Goal: Check status: Check status

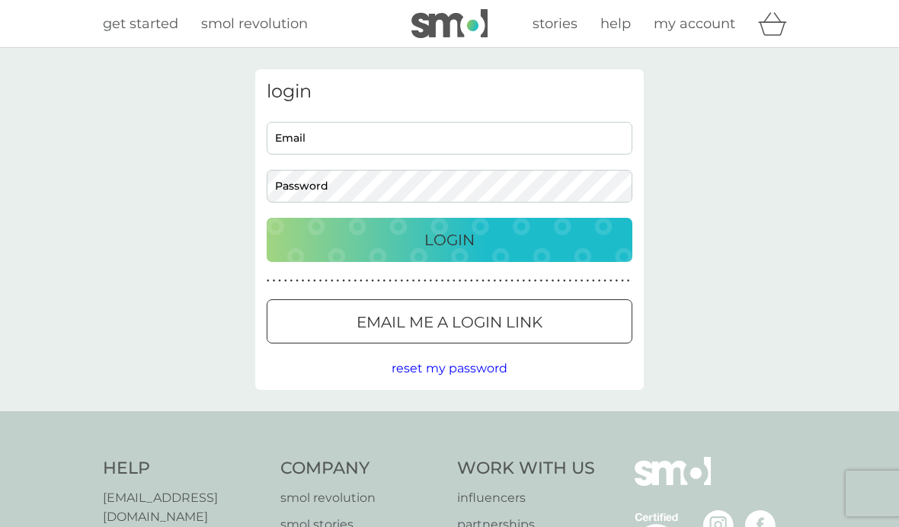
click at [431, 137] on input "Email" at bounding box center [450, 138] width 366 height 33
type input "[EMAIL_ADDRESS][DOMAIN_NAME]"
click at [458, 234] on p "Login" at bounding box center [449, 240] width 50 height 24
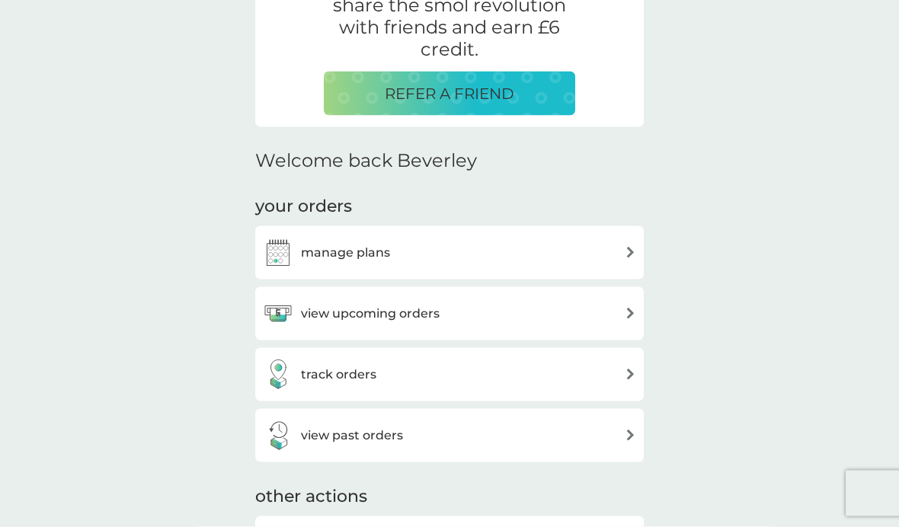
scroll to position [321, 0]
click at [521, 373] on div "track orders" at bounding box center [449, 374] width 373 height 30
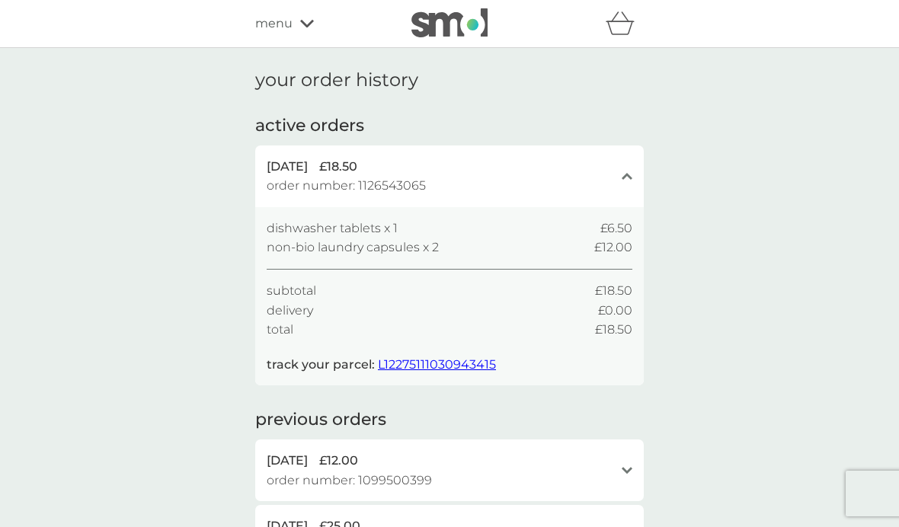
click at [431, 365] on span "L12275111030943415" at bounding box center [437, 364] width 118 height 14
